Goal: Communication & Community: Share content

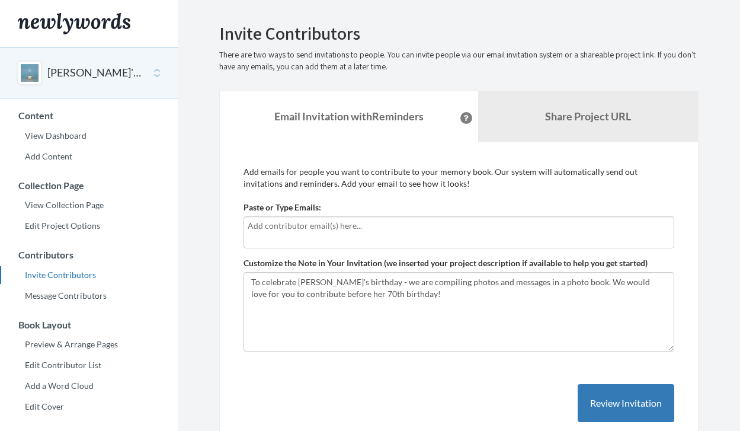
click at [409, 223] on input "text" at bounding box center [459, 225] width 423 height 13
type input "[EMAIL_ADDRESS][DOMAIN_NAME]"
click at [583, 124] on link "Share Project URL" at bounding box center [588, 116] width 220 height 51
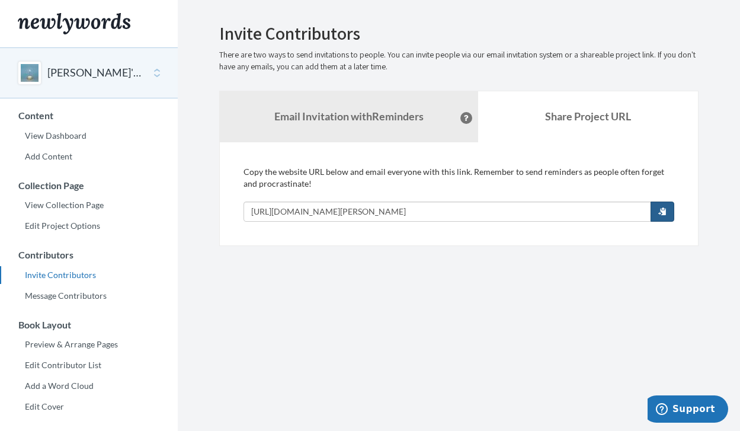
click at [656, 209] on button "button" at bounding box center [663, 212] width 24 height 20
click at [373, 118] on strong "Email Invitation with Reminders" at bounding box center [348, 116] width 149 height 13
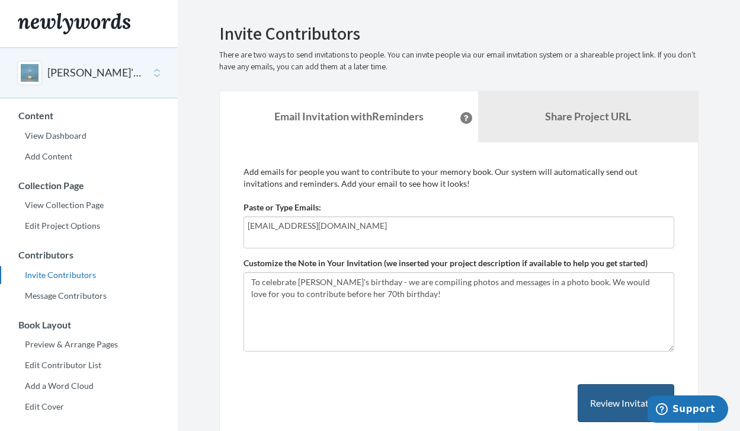
click at [615, 405] on button "Review Invitation" at bounding box center [626, 403] width 97 height 39
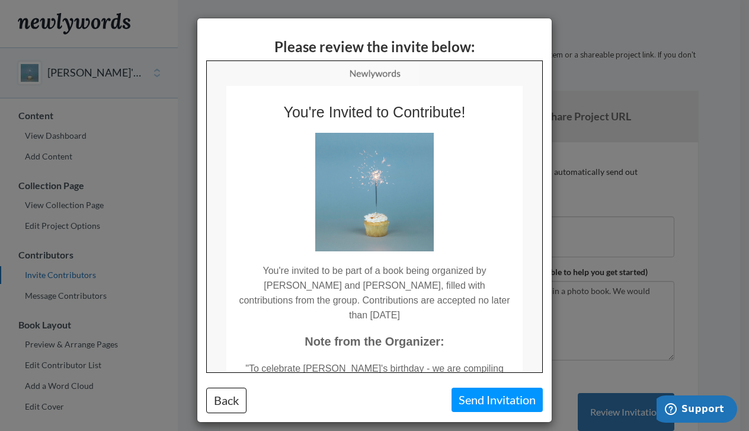
click at [513, 401] on button "Send Invitation" at bounding box center [497, 400] width 91 height 24
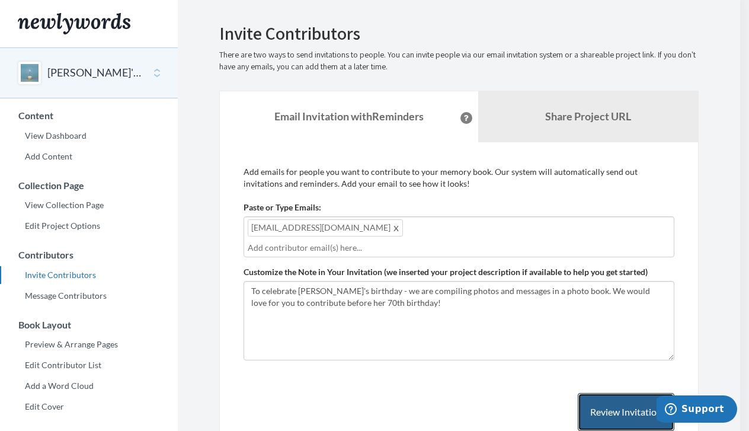
scroll to position [220, 0]
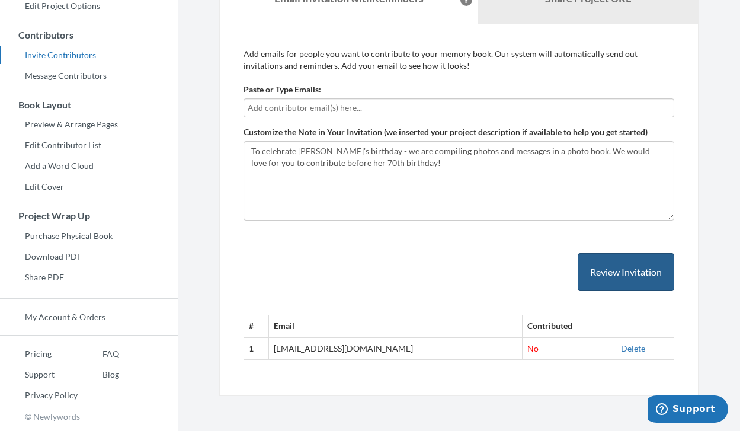
click at [647, 280] on button "Review Invitation" at bounding box center [626, 272] width 97 height 39
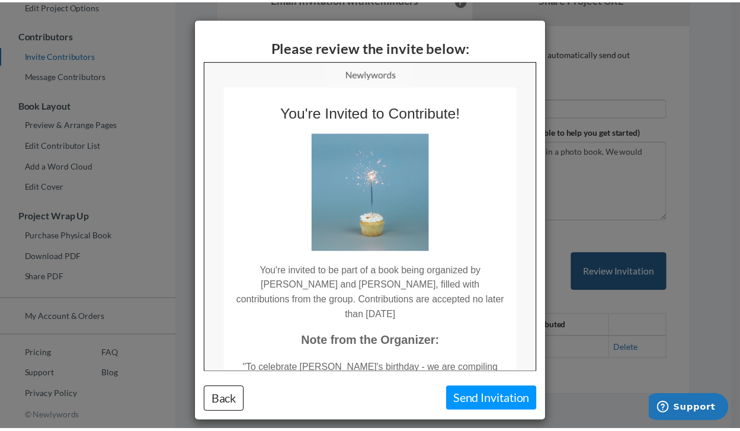
scroll to position [0, 0]
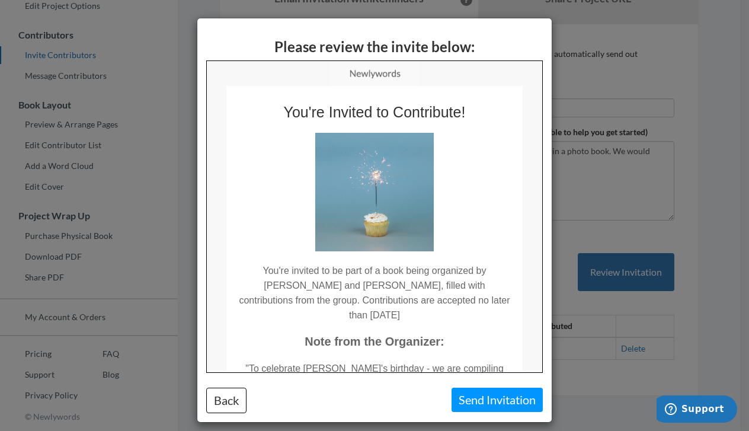
click at [478, 399] on button "Send Invitation" at bounding box center [497, 400] width 91 height 24
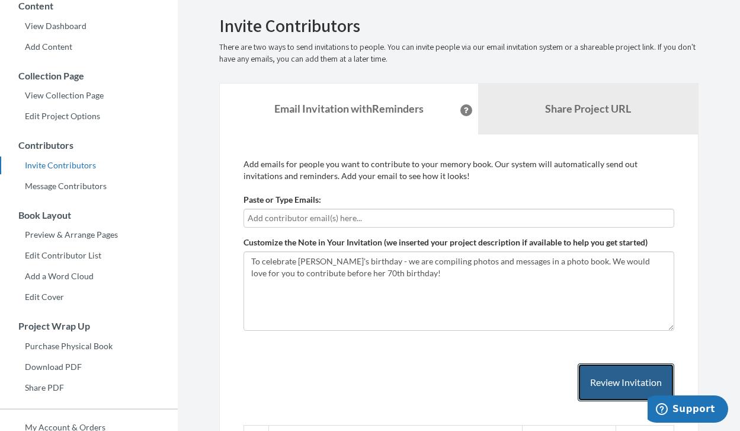
scroll to position [4, 0]
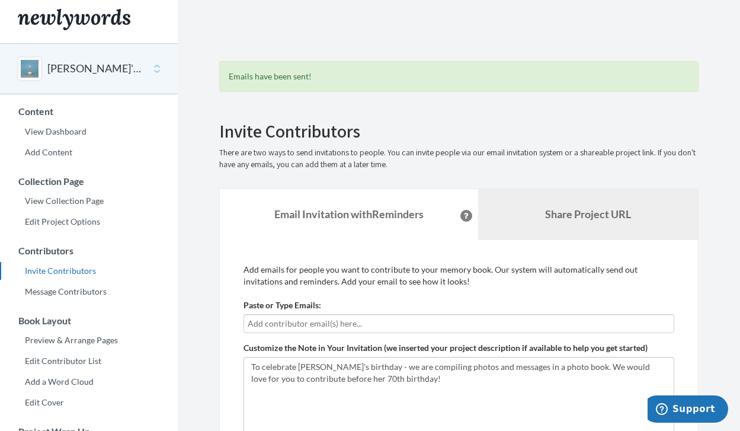
click at [584, 215] on b "Share Project URL" at bounding box center [588, 213] width 86 height 13
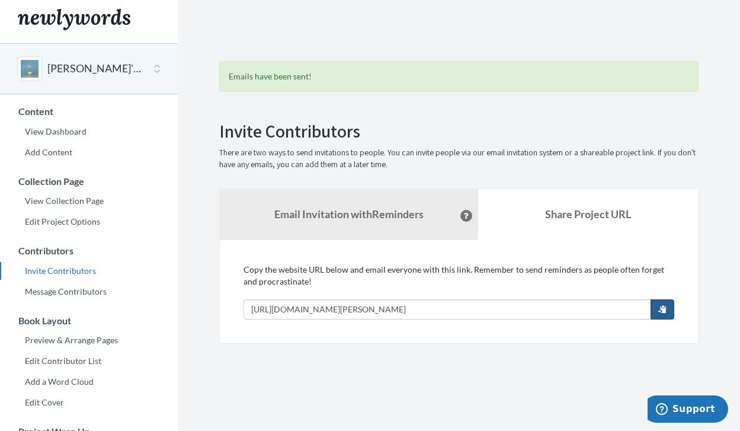
click at [666, 311] on span "button" at bounding box center [663, 309] width 8 height 8
click at [395, 214] on strong "Email Invitation with Reminders" at bounding box center [348, 213] width 149 height 13
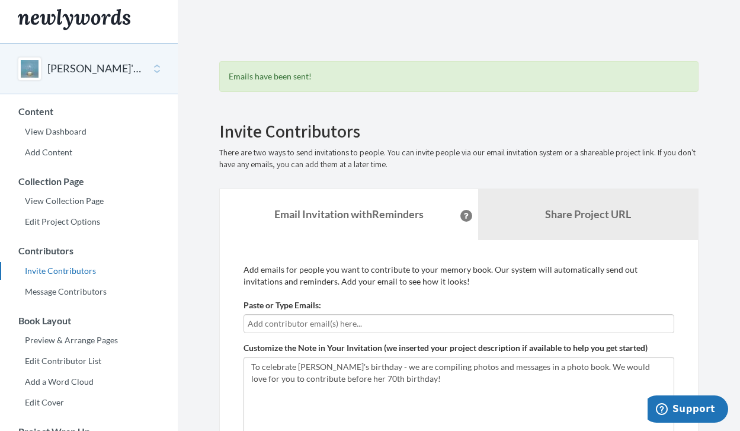
click at [28, 68] on div "Main" at bounding box center [30, 69] width 24 height 24
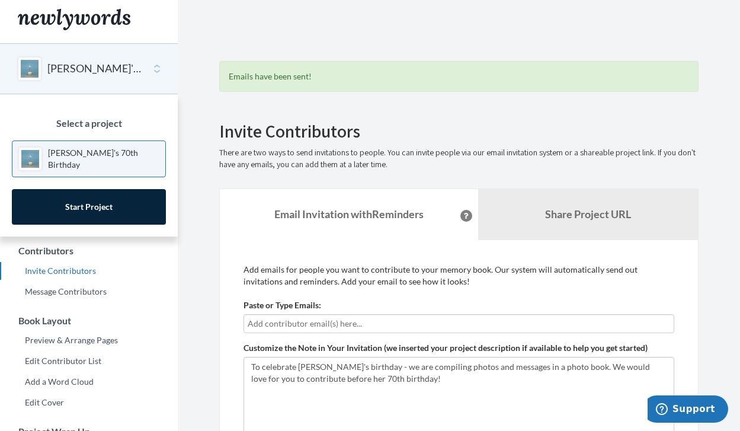
click at [105, 159] on p "[PERSON_NAME]'s 70th Birthday" at bounding box center [103, 159] width 111 height 24
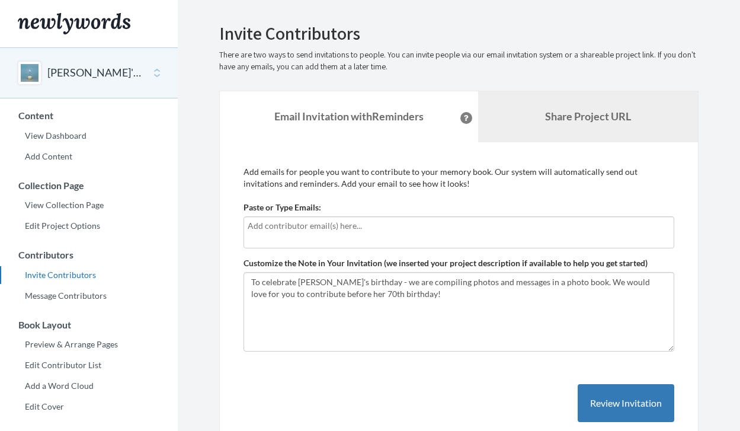
click at [577, 111] on b "Share Project URL" at bounding box center [588, 116] width 86 height 13
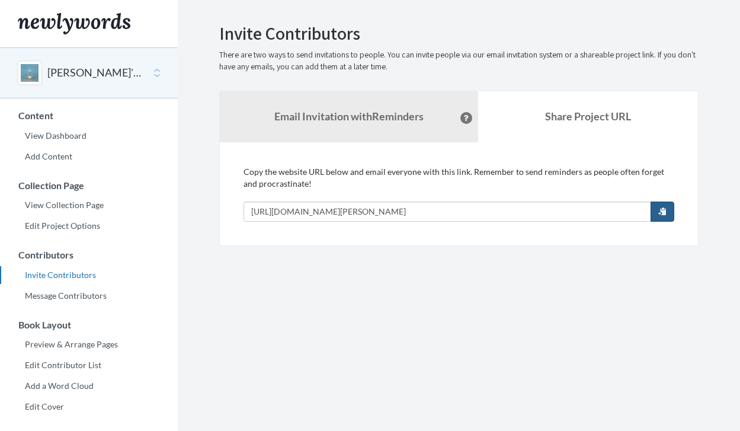
click at [659, 212] on span "button" at bounding box center [663, 211] width 8 height 8
click at [666, 225] on div "Add emails for people you want to contribute to your memory book. Our system wi…" at bounding box center [459, 194] width 480 height 104
click at [665, 212] on span "button" at bounding box center [663, 211] width 8 height 8
click at [23, 120] on h3 "Content" at bounding box center [89, 115] width 177 height 11
click at [514, 44] on div "Emails have been sent! Invite Contributors There are two ways to send invitatio…" at bounding box center [459, 135] width 480 height 222
